Goal: Navigation & Orientation: Find specific page/section

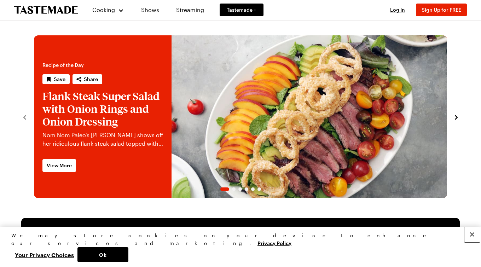
click at [473, 242] on button "Close" at bounding box center [472, 235] width 16 height 16
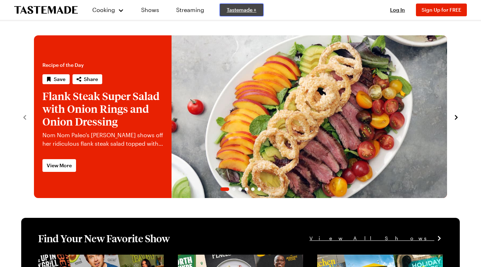
click at [243, 10] on span "Tastemade +" at bounding box center [242, 9] width 30 height 7
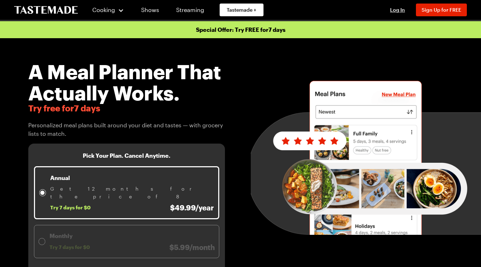
click at [49, 8] on icon "To Tastemade Home Page" at bounding box center [46, 10] width 64 height 8
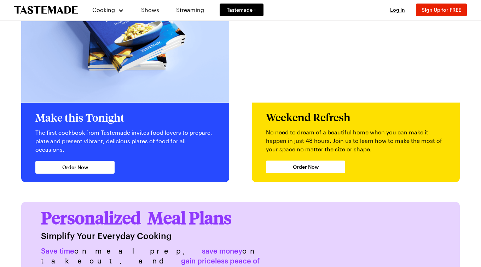
scroll to position [1756, 0]
